Goal: Register for event/course

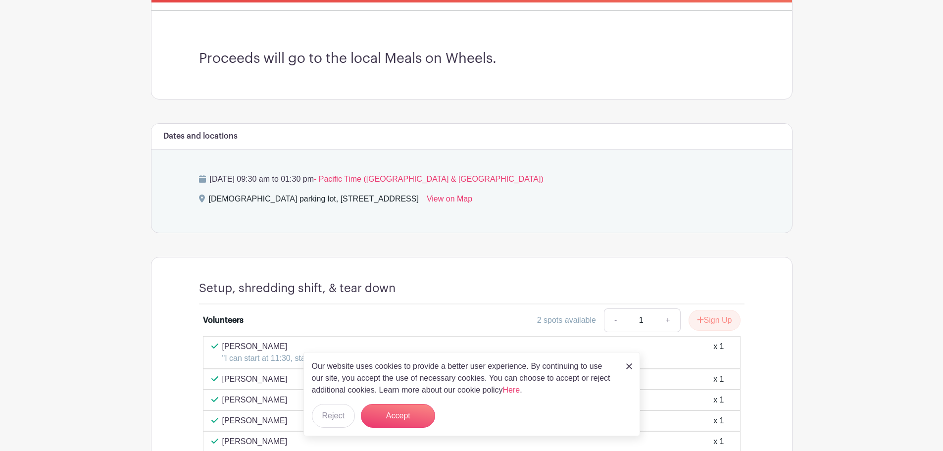
scroll to position [257, 0]
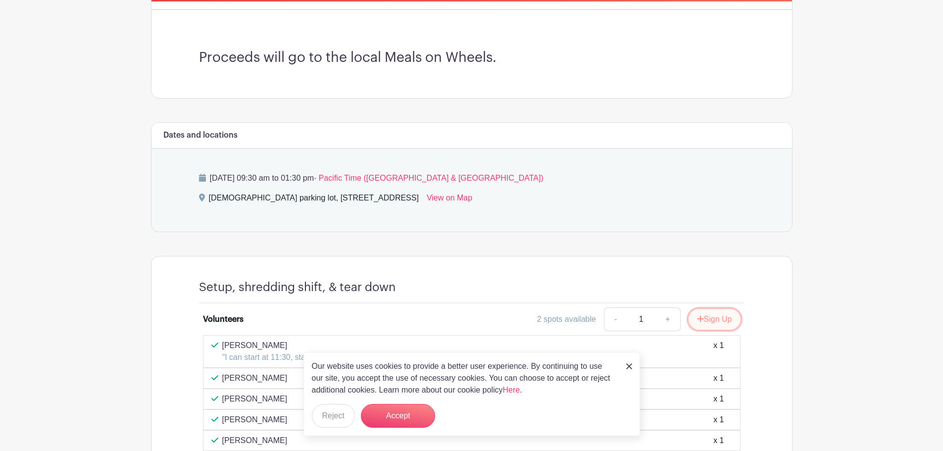
click at [718, 322] on button "Sign Up" at bounding box center [714, 319] width 52 height 21
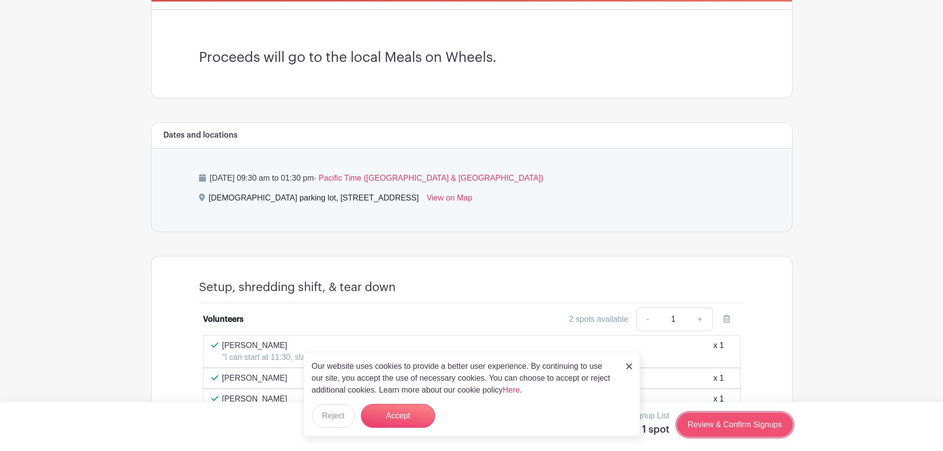
click at [711, 427] on link "Review & Confirm Signups" at bounding box center [734, 425] width 115 height 24
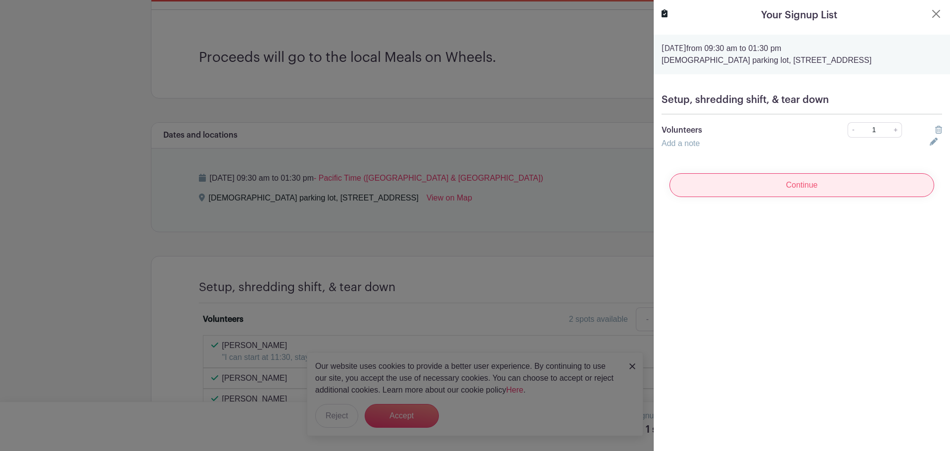
click at [845, 197] on input "Continue" at bounding box center [801, 185] width 265 height 24
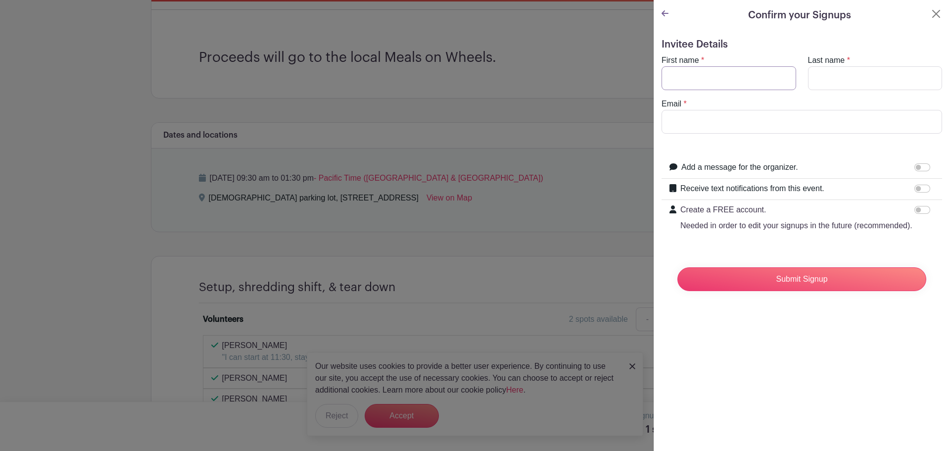
click at [673, 87] on input "First name" at bounding box center [729, 78] width 135 height 24
type input "[PERSON_NAME]"
click at [825, 80] on input "Last name" at bounding box center [875, 78] width 135 height 24
type input "Meyle"
click at [679, 122] on input "Email" at bounding box center [802, 122] width 281 height 24
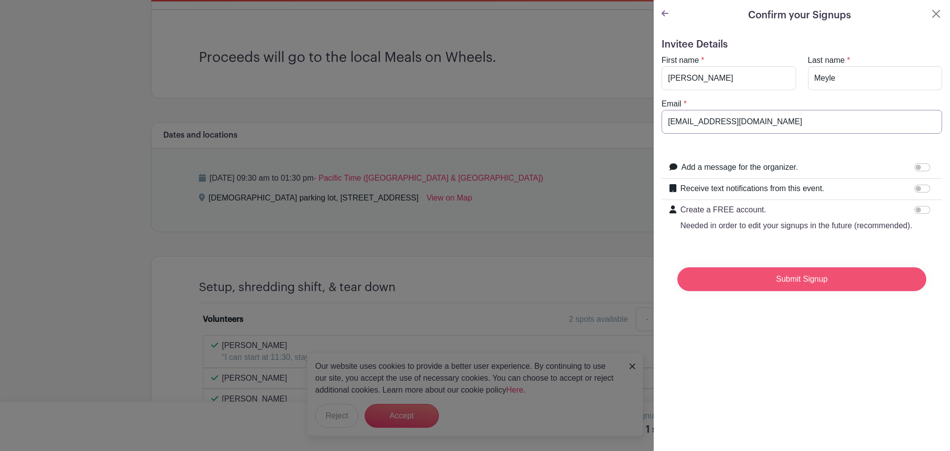
type input "[EMAIL_ADDRESS][DOMAIN_NAME]"
click at [763, 289] on input "Submit Signup" at bounding box center [801, 279] width 249 height 24
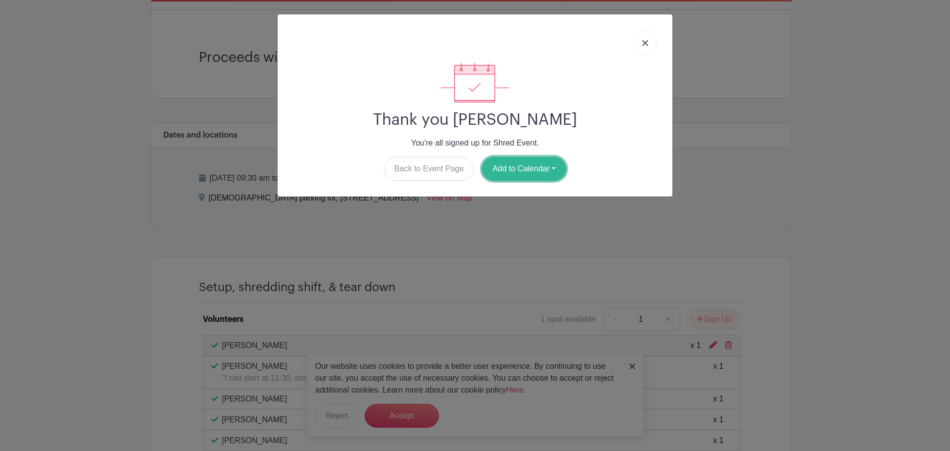
click at [509, 169] on button "Add to Calendar" at bounding box center [524, 169] width 84 height 24
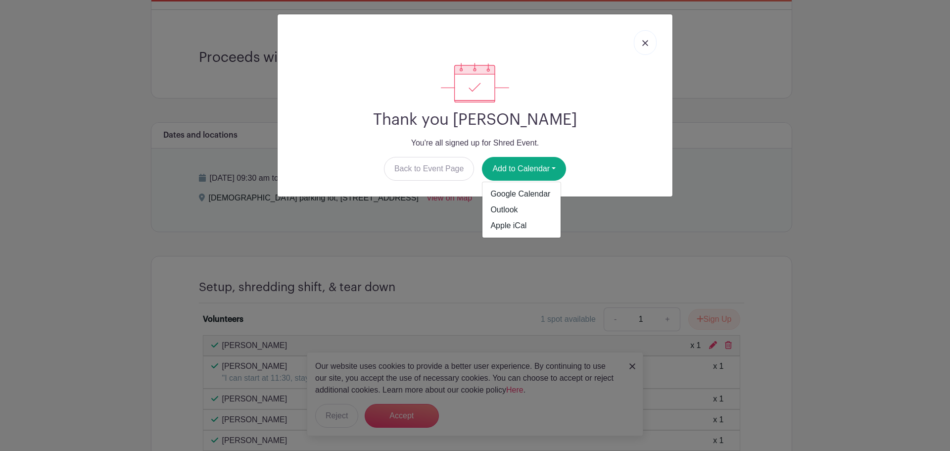
click at [647, 43] on img at bounding box center [645, 43] width 6 height 6
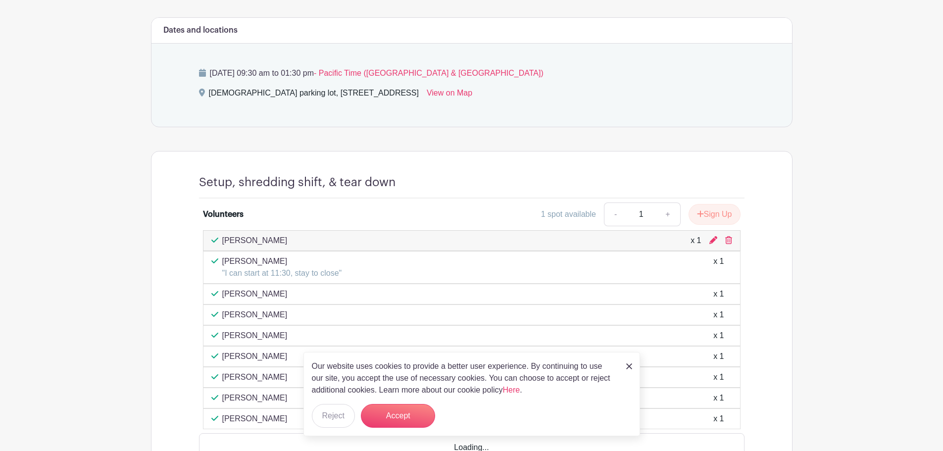
scroll to position [431, 0]
